Goal: Task Accomplishment & Management: Complete application form

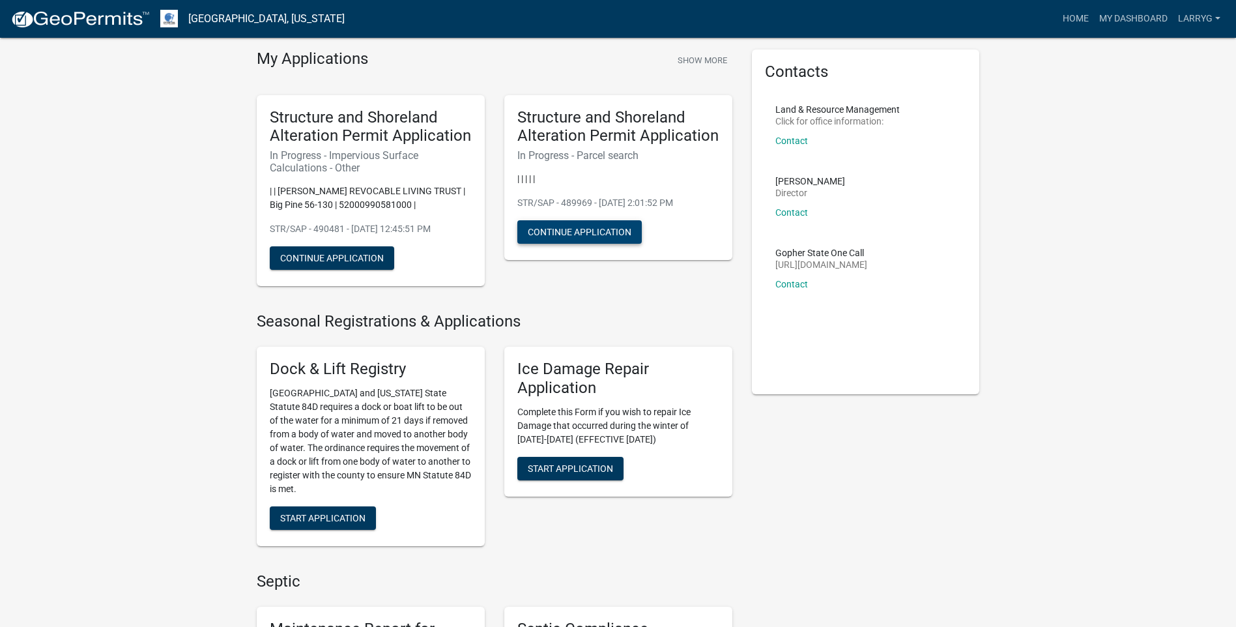
scroll to position [65, 0]
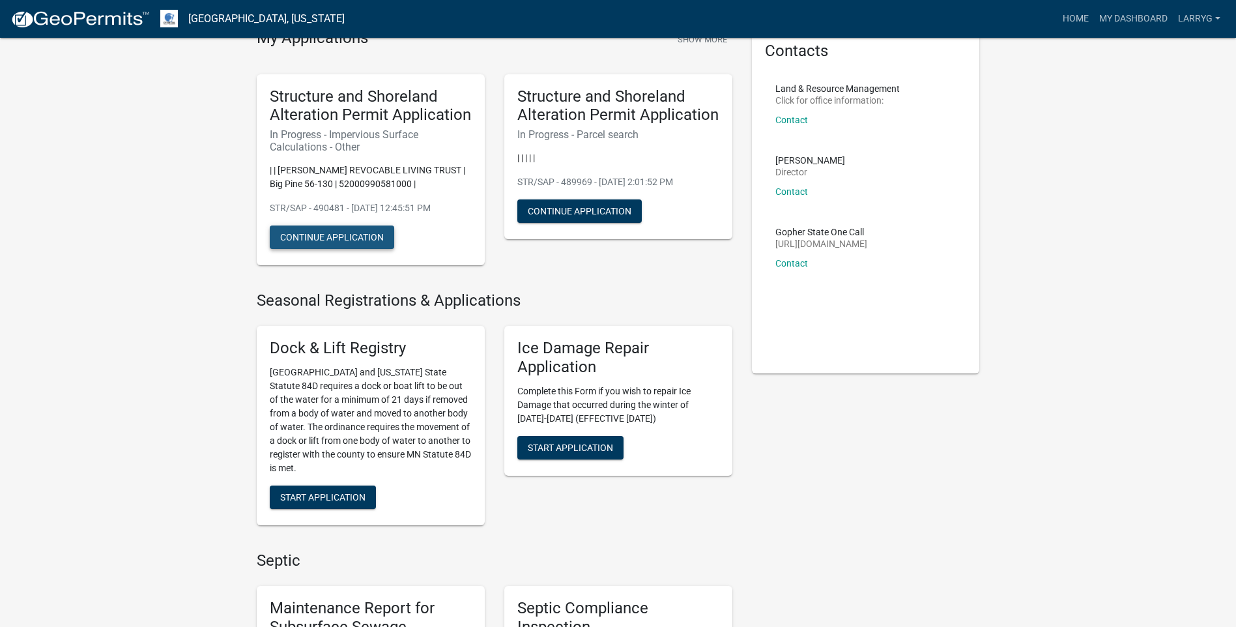
click at [334, 239] on button "Continue Application" at bounding box center [332, 237] width 124 height 23
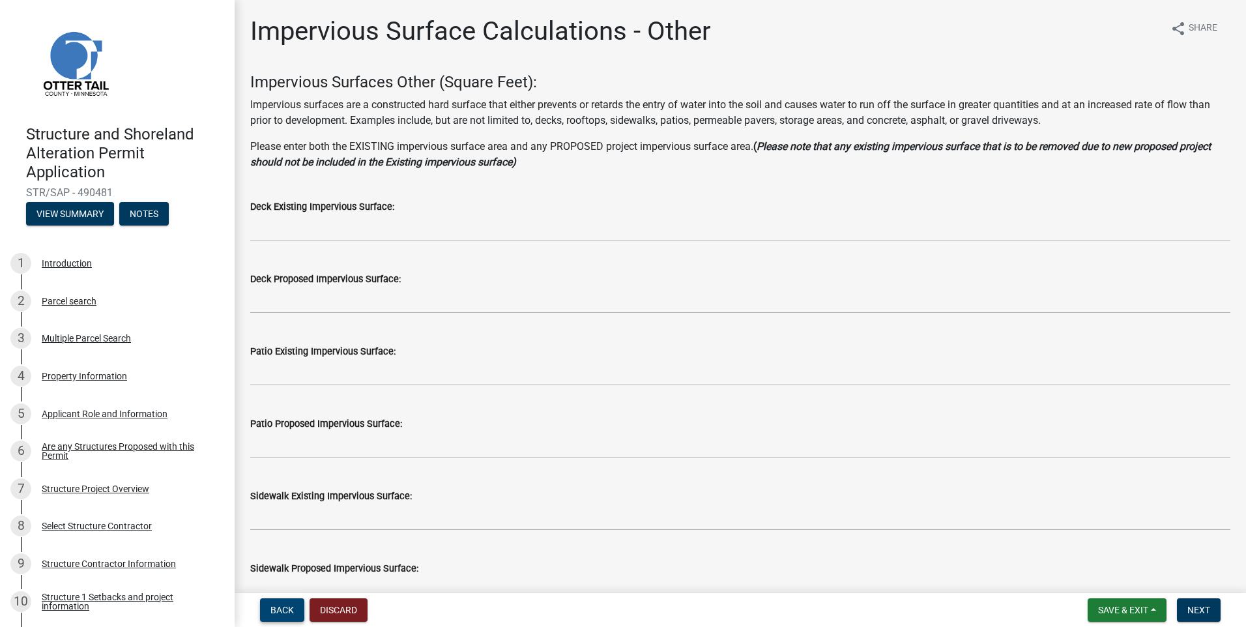
click at [287, 611] on span "Back" at bounding box center [281, 610] width 23 height 10
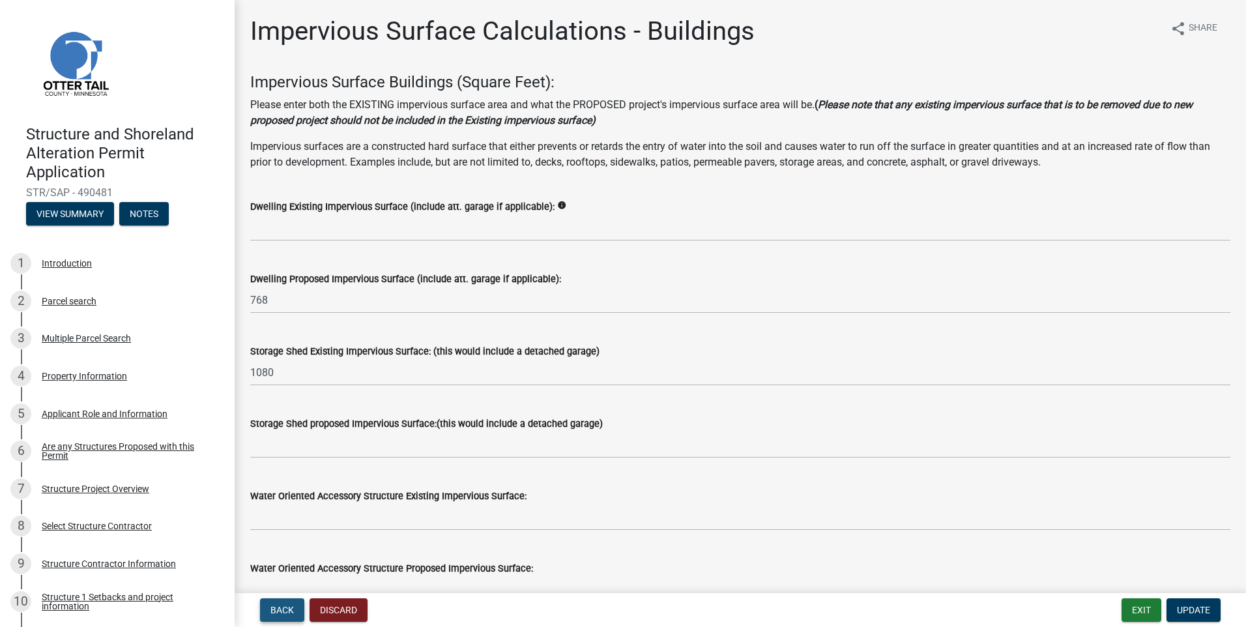
click at [289, 607] on span "Back" at bounding box center [281, 610] width 23 height 10
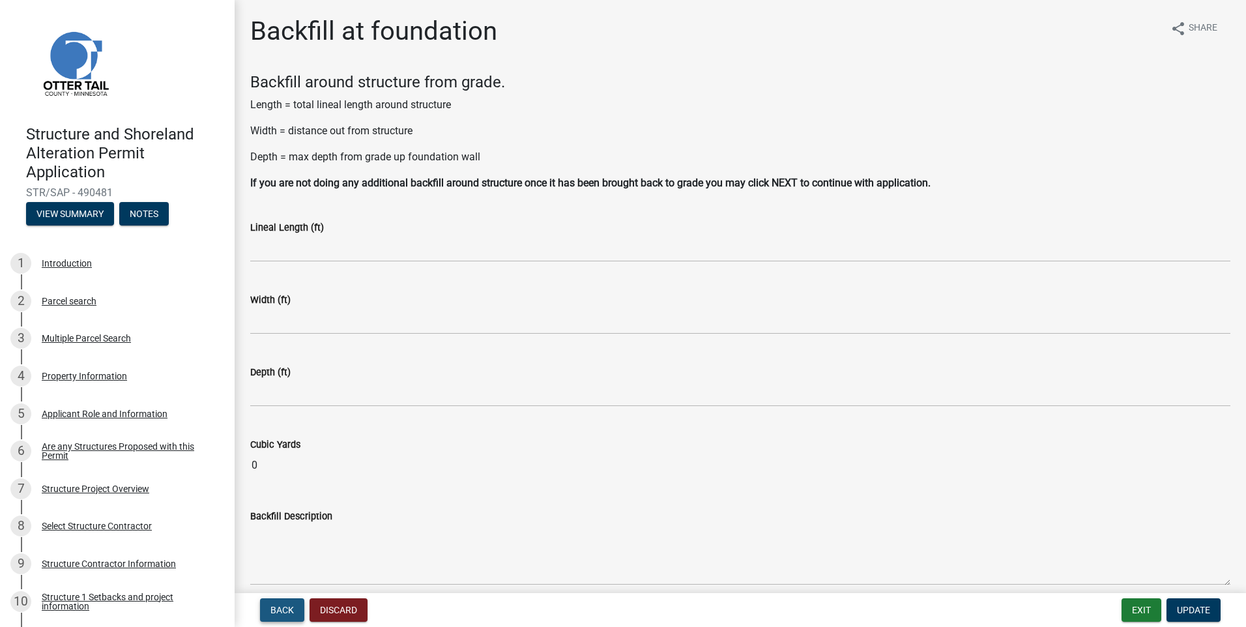
click at [290, 605] on span "Back" at bounding box center [281, 610] width 23 height 10
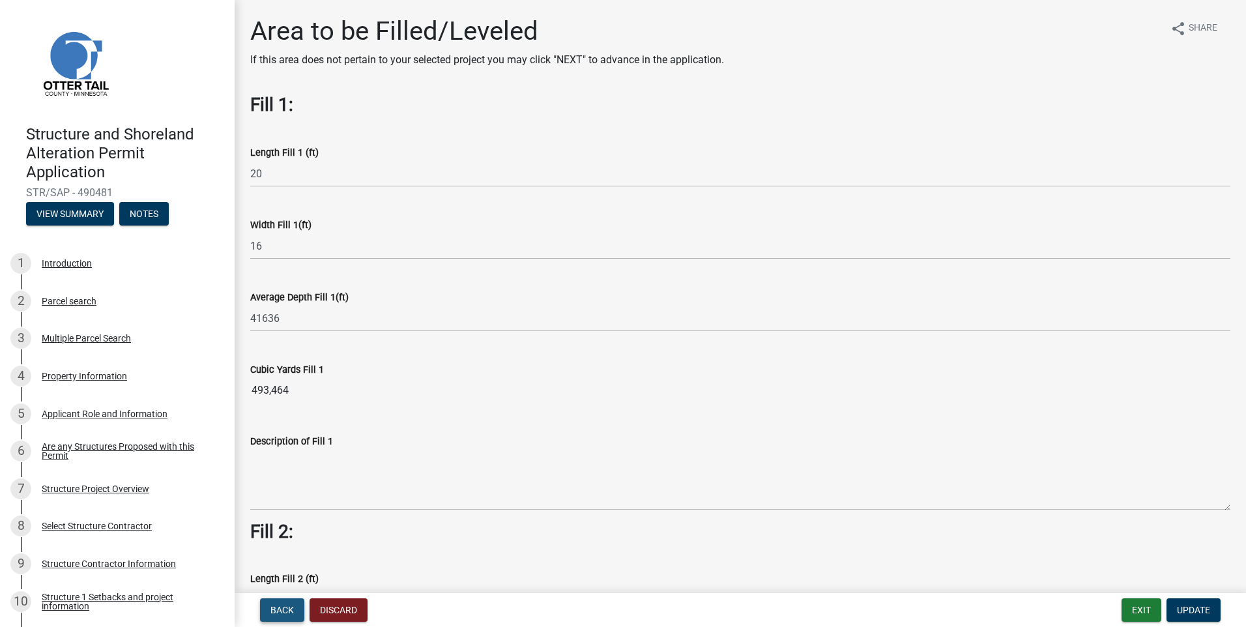
click at [290, 605] on span "Back" at bounding box center [281, 610] width 23 height 10
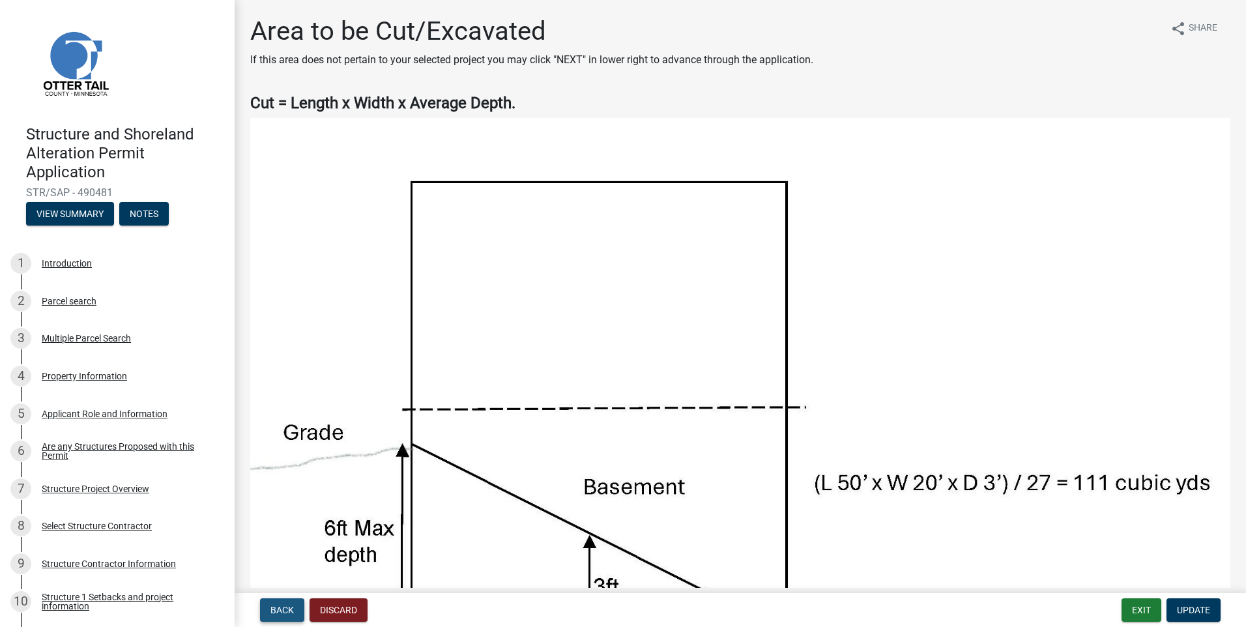
click at [290, 605] on span "Back" at bounding box center [281, 610] width 23 height 10
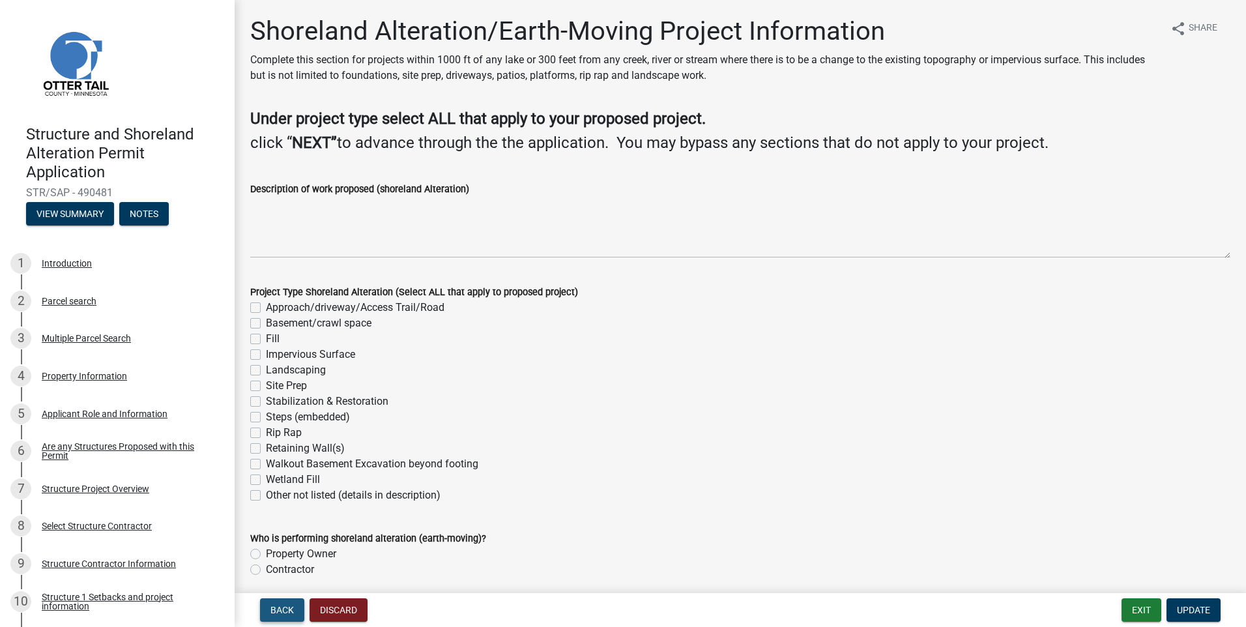
click at [290, 605] on span "Back" at bounding box center [281, 610] width 23 height 10
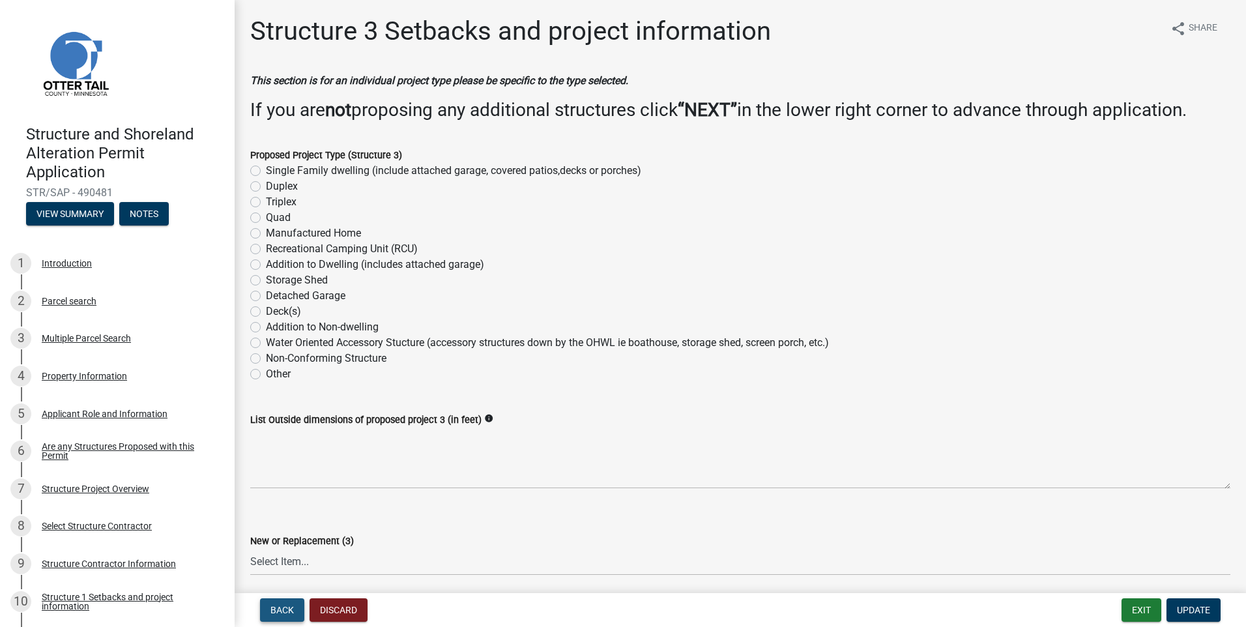
click at [290, 605] on span "Back" at bounding box center [281, 610] width 23 height 10
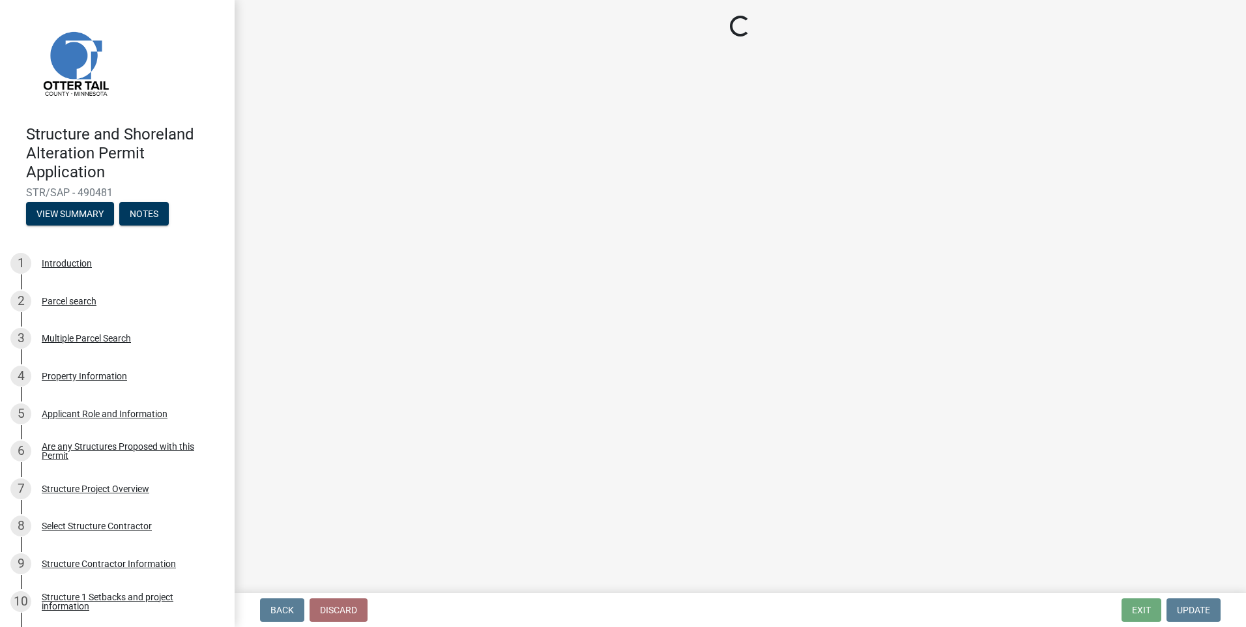
select select "c185e313-3403-4239-bd61-bb563c58a77a"
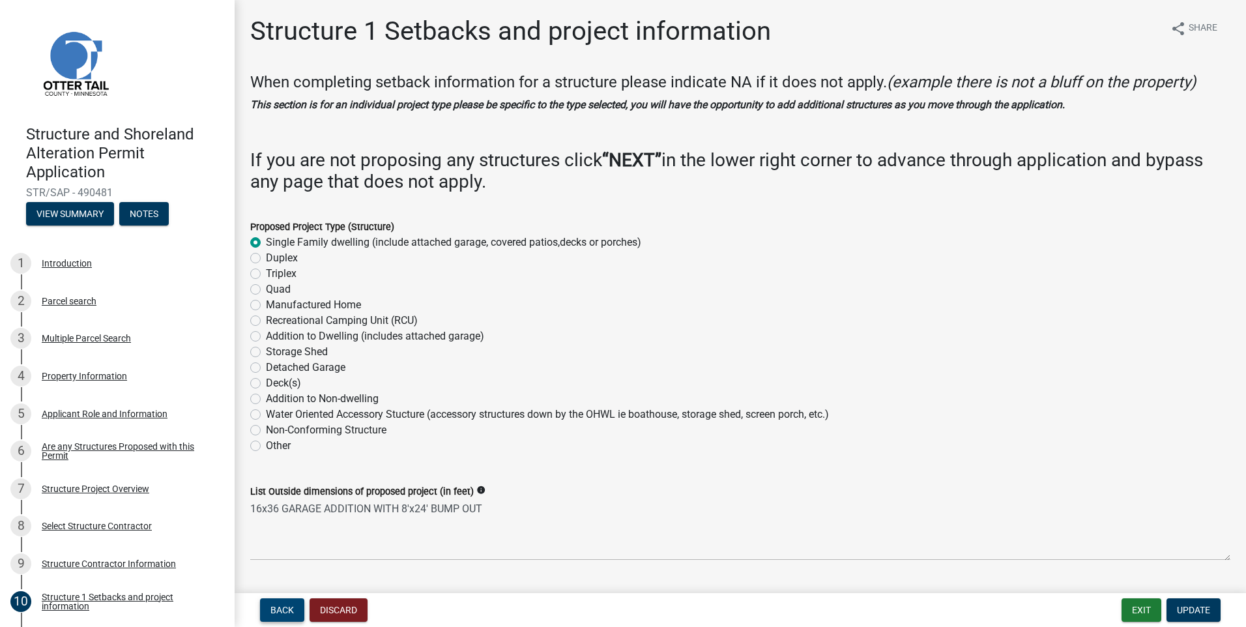
click at [287, 605] on span "Back" at bounding box center [281, 610] width 23 height 10
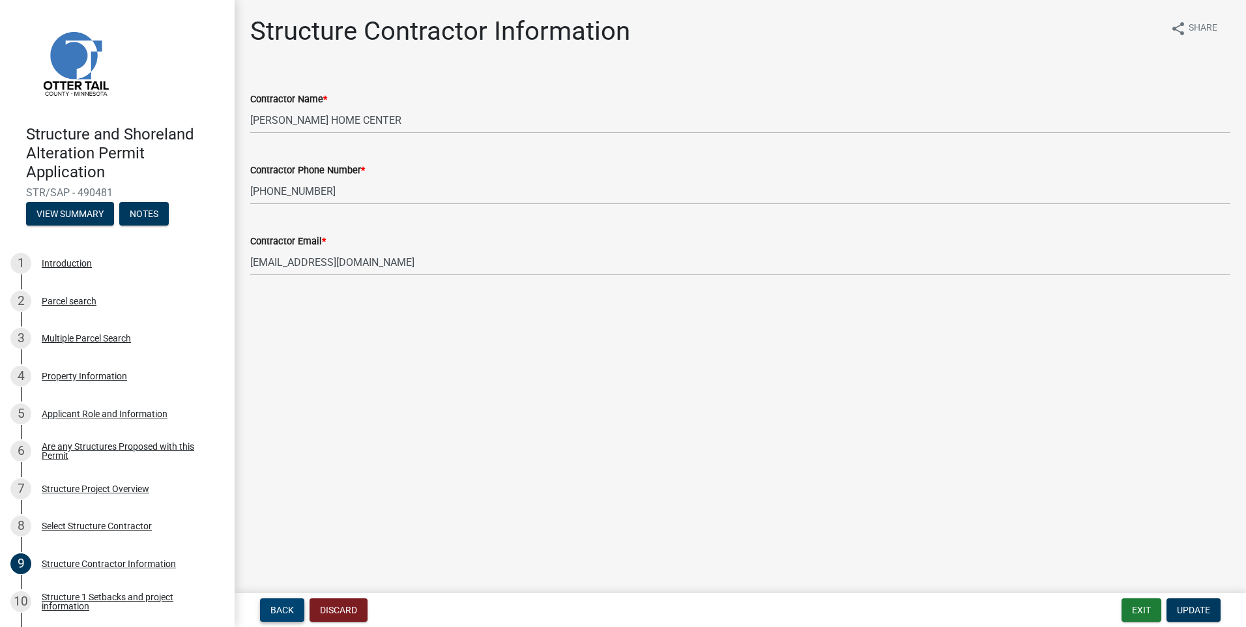
click at [287, 605] on span "Back" at bounding box center [281, 610] width 23 height 10
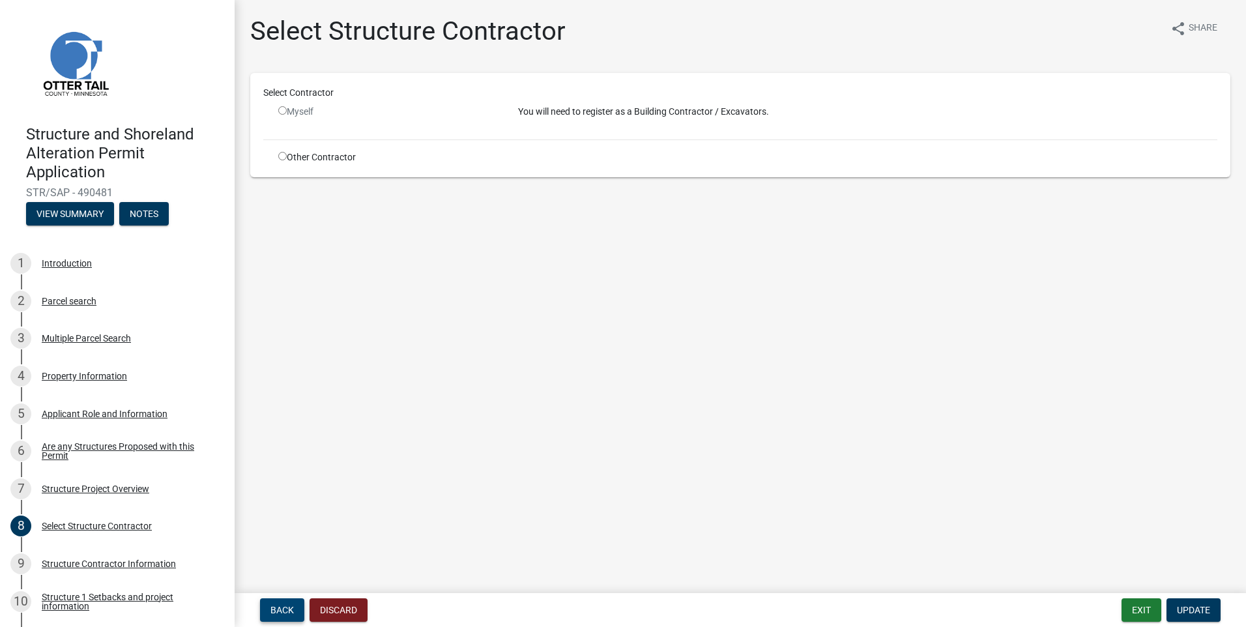
click at [287, 603] on button "Back" at bounding box center [282, 609] width 44 height 23
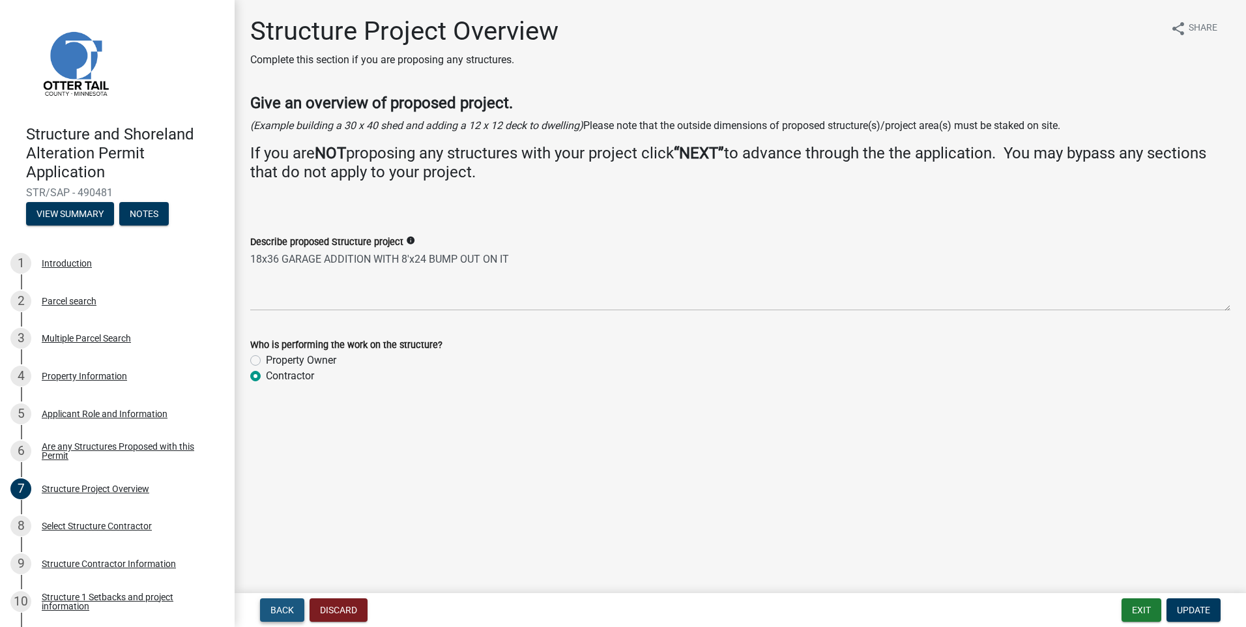
click at [287, 603] on button "Back" at bounding box center [282, 609] width 44 height 23
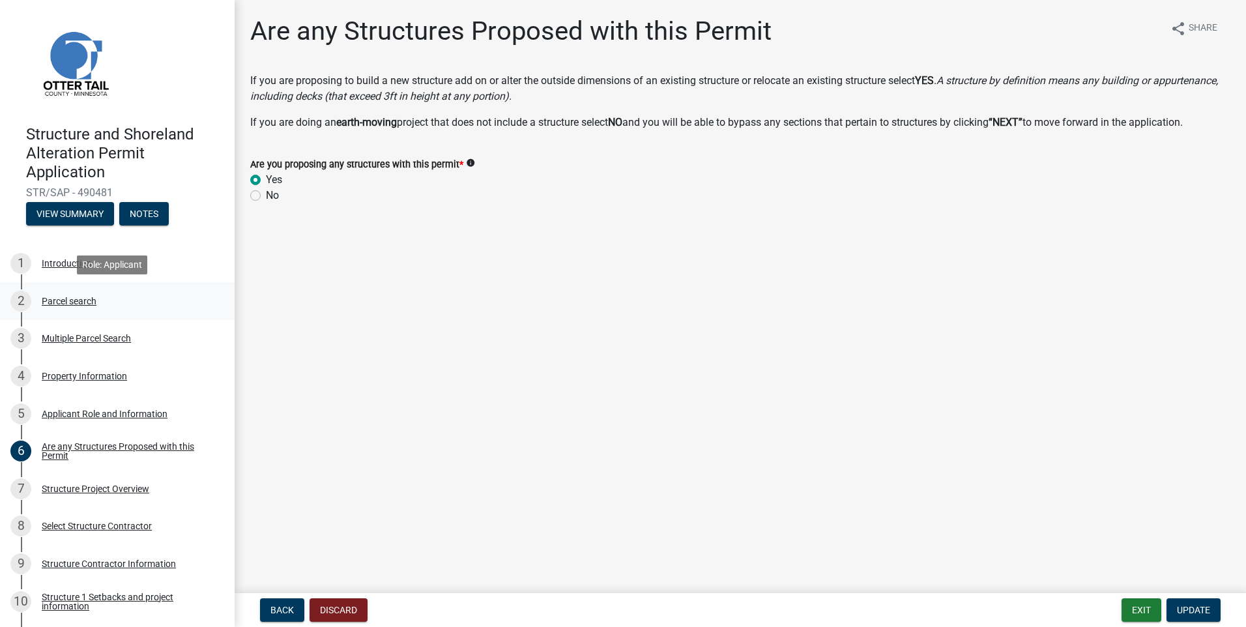
click at [23, 302] on div "2" at bounding box center [20, 301] width 21 height 21
